Goal: Information Seeking & Learning: Find specific fact

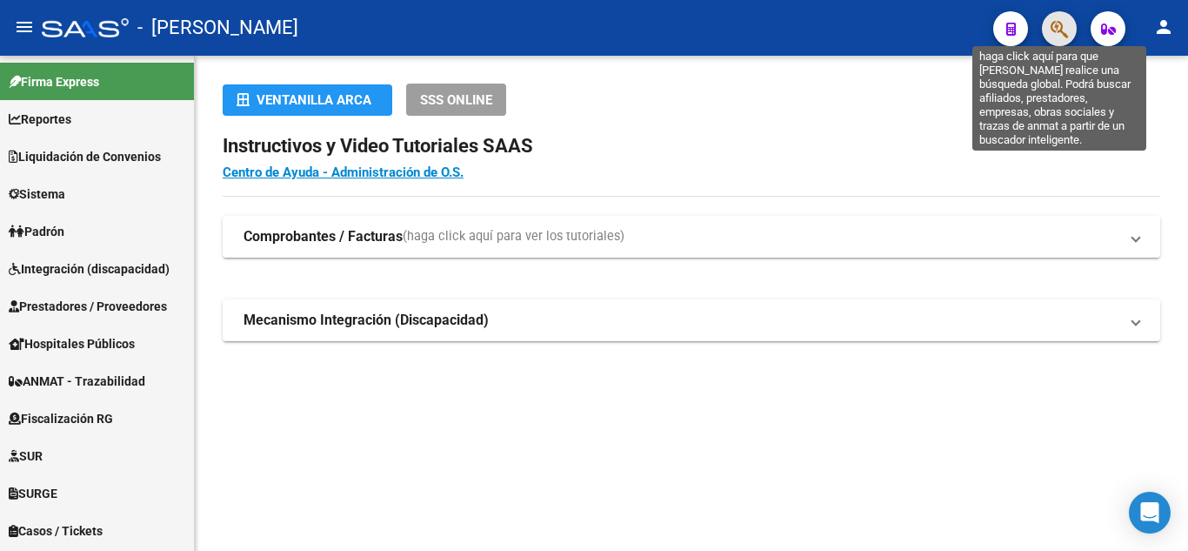
click at [1067, 22] on icon "button" at bounding box center [1059, 29] width 17 height 20
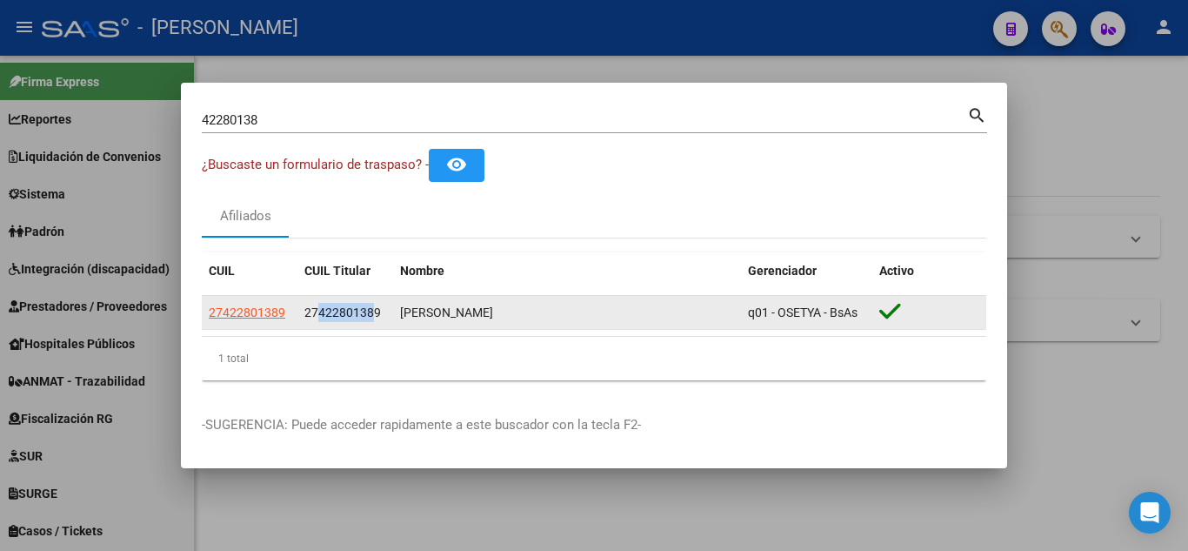
drag, startPoint x: 324, startPoint y: 314, endPoint x: 371, endPoint y: 309, distance: 48.1
click at [371, 309] on span "27422801389" at bounding box center [342, 312] width 77 height 14
copy span "42280138"
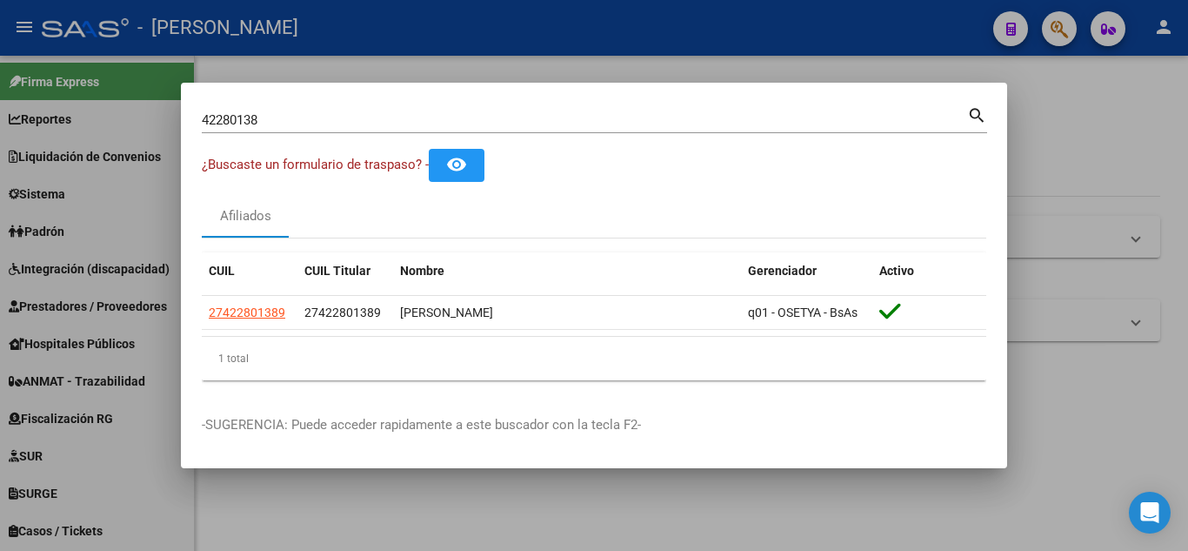
drag, startPoint x: 264, startPoint y: 117, endPoint x: 130, endPoint y: 127, distance: 134.4
click at [130, 127] on div "42280138 Buscar (apellido, dni, cuil, nro traspaso, cuit, obra social) search ¿…" at bounding box center [594, 275] width 1188 height 551
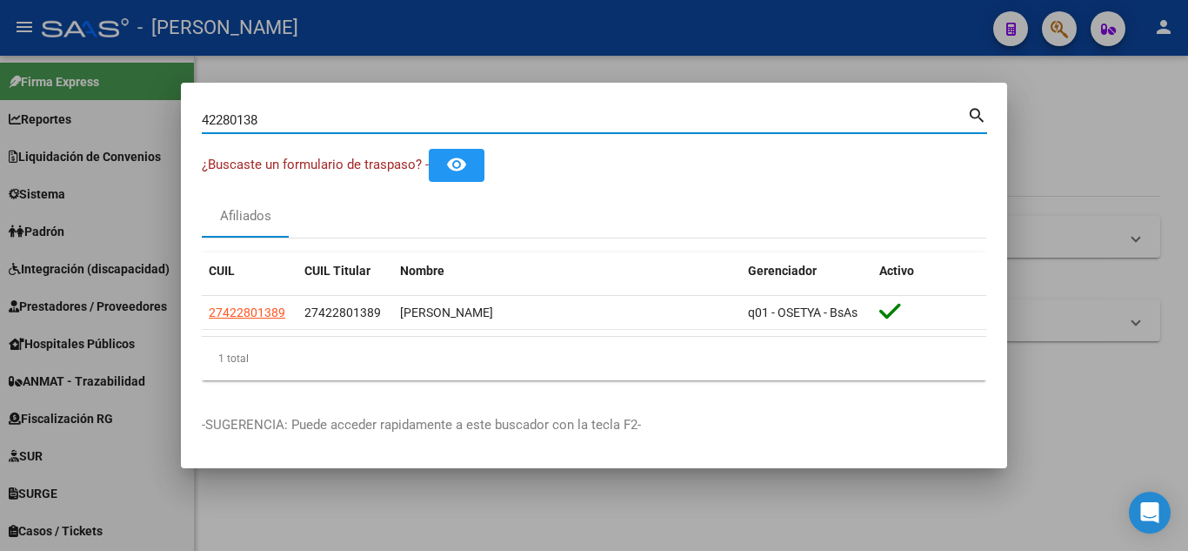
paste input "2212555"
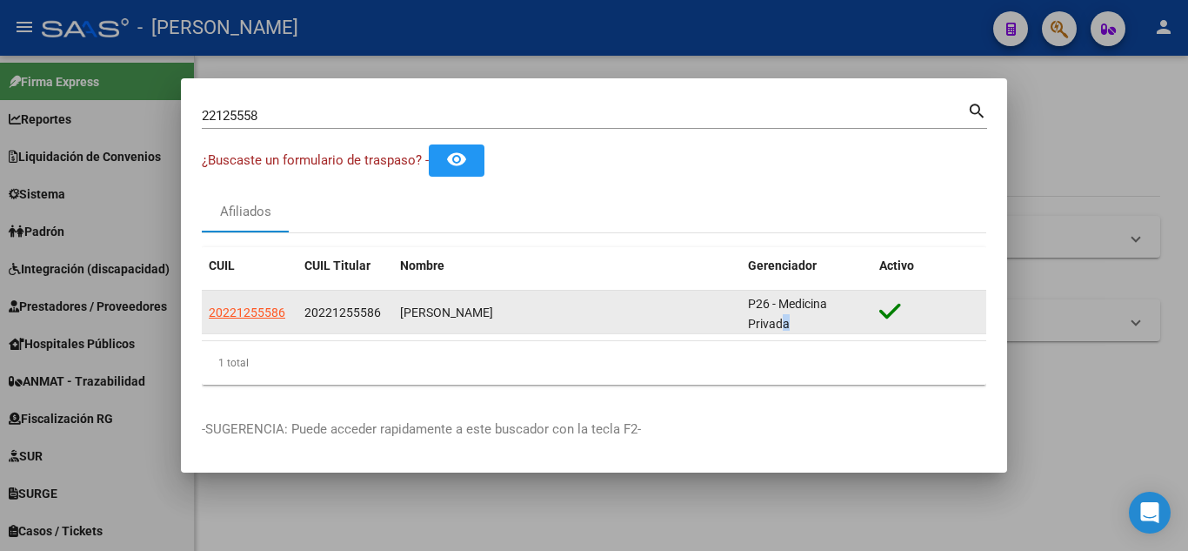
scroll to position [1, 0]
drag, startPoint x: 801, startPoint y: 328, endPoint x: 204, endPoint y: 314, distance: 596.9
click at [204, 314] on div "20221255586 20221255586 [PERSON_NAME] P26 - Medicina Privada" at bounding box center [594, 312] width 785 height 43
copy div "20221255586 20221255586 [PERSON_NAME] P26 - Medicina Privada"
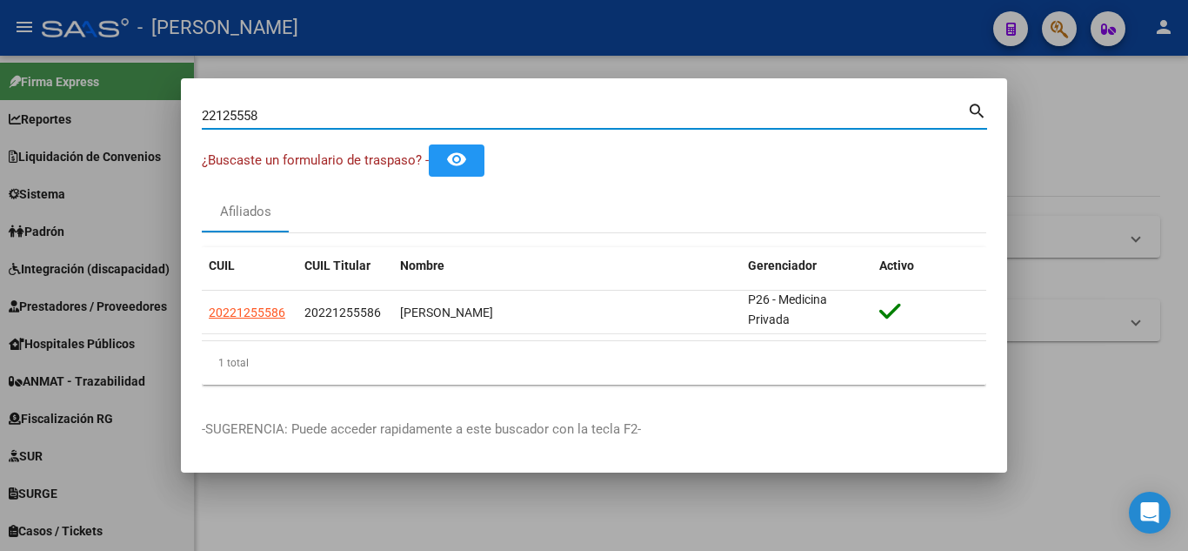
drag, startPoint x: 283, startPoint y: 122, endPoint x: 126, endPoint y: 141, distance: 157.8
click at [130, 140] on div "22125558 Buscar (apellido, dni, cuil, nro traspaso, cuit, obra social) search ¿…" at bounding box center [594, 275] width 1188 height 551
paste input "31599122"
type input "31599122"
